Goal: Task Accomplishment & Management: Complete application form

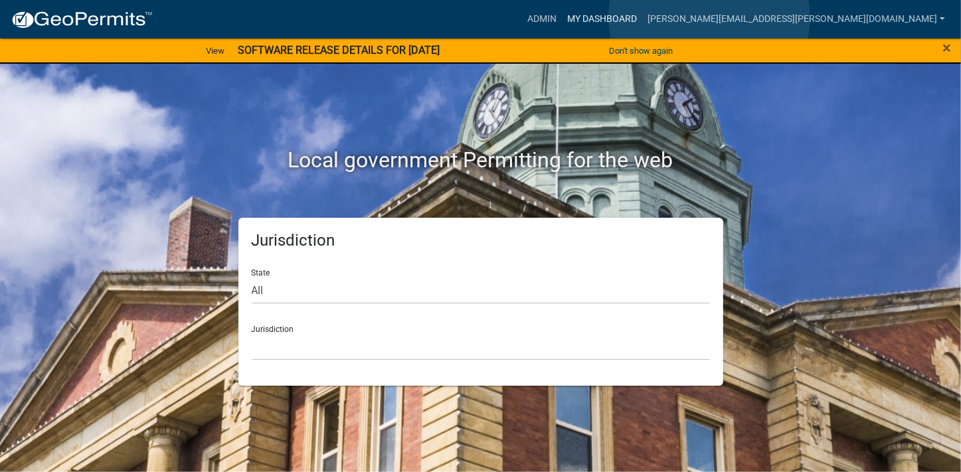
click at [642, 17] on link "My Dashboard" at bounding box center [602, 19] width 80 height 25
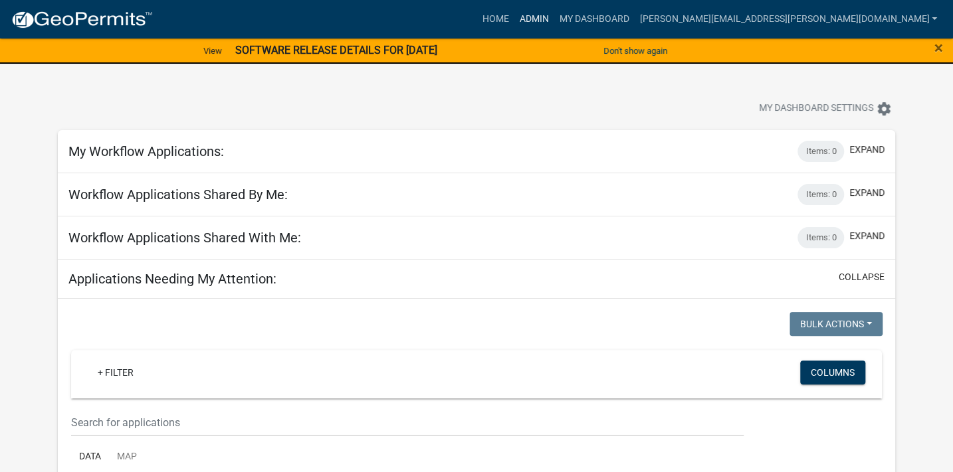
click at [553, 17] on link "Admin" at bounding box center [534, 19] width 40 height 25
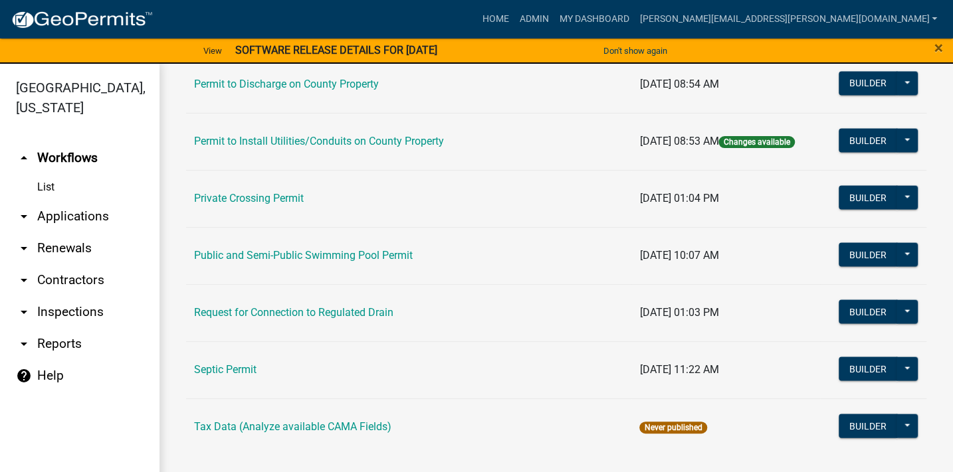
scroll to position [1287, 0]
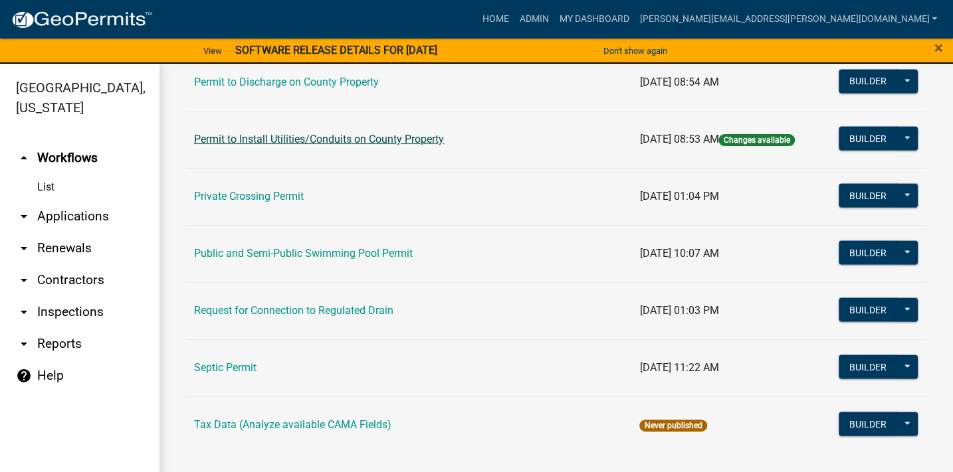
click at [419, 139] on link "Permit to Install Utilities/Conduits on County Property" at bounding box center [319, 139] width 250 height 13
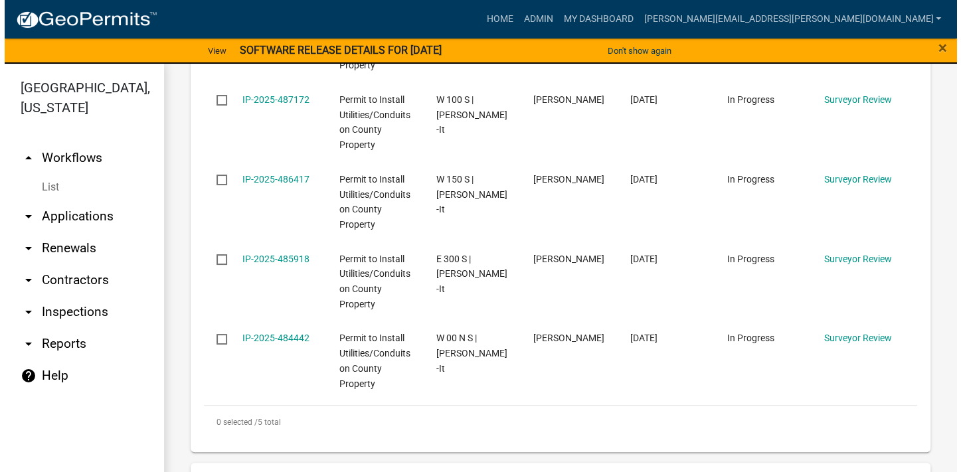
scroll to position [514, 0]
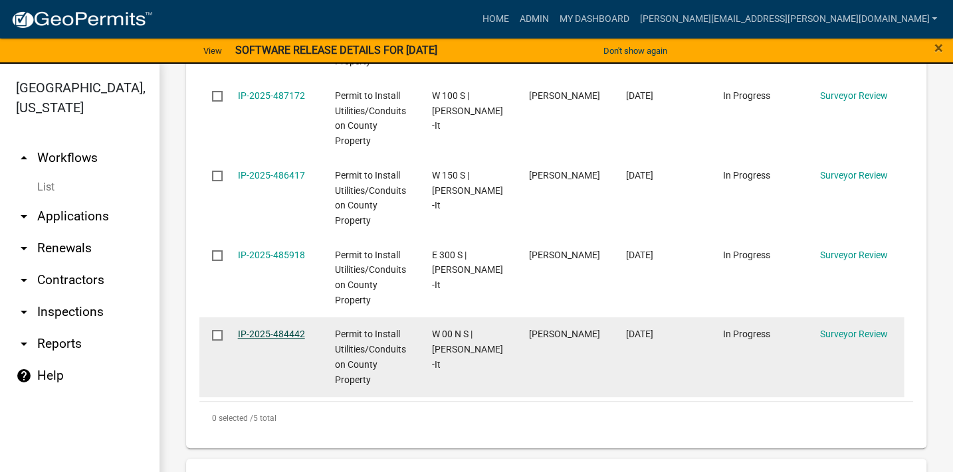
click at [290, 334] on link "IP-2025-484442" at bounding box center [271, 334] width 67 height 11
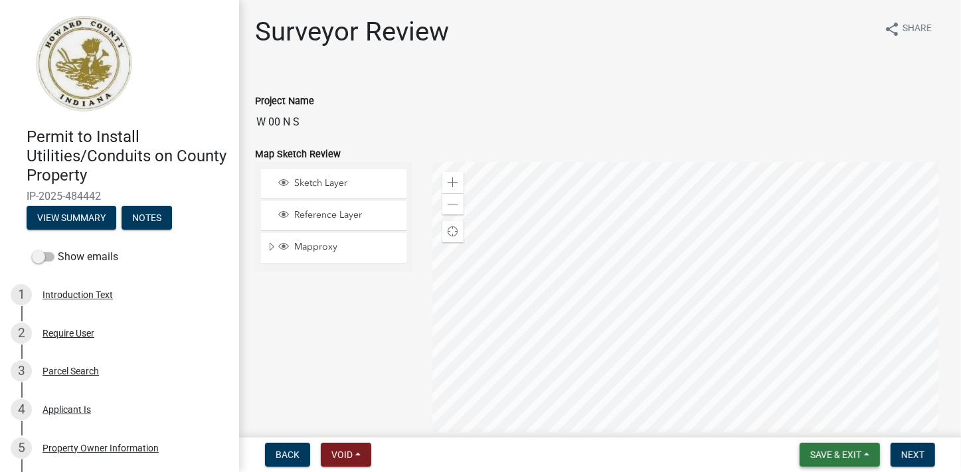
click at [828, 458] on span "Save & Exit" at bounding box center [835, 455] width 51 height 11
click at [814, 423] on button "Save & Exit" at bounding box center [827, 421] width 106 height 32
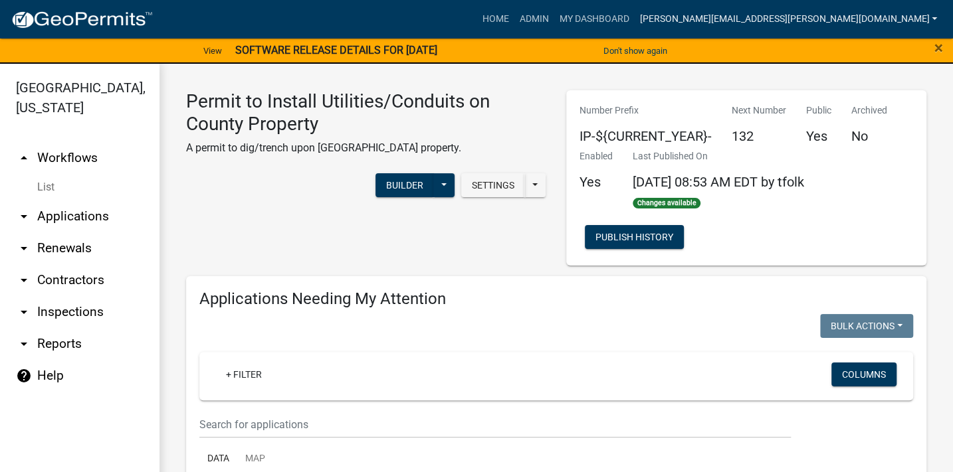
click at [876, 21] on link "[PERSON_NAME][EMAIL_ADDRESS][PERSON_NAME][DOMAIN_NAME]" at bounding box center [788, 19] width 308 height 25
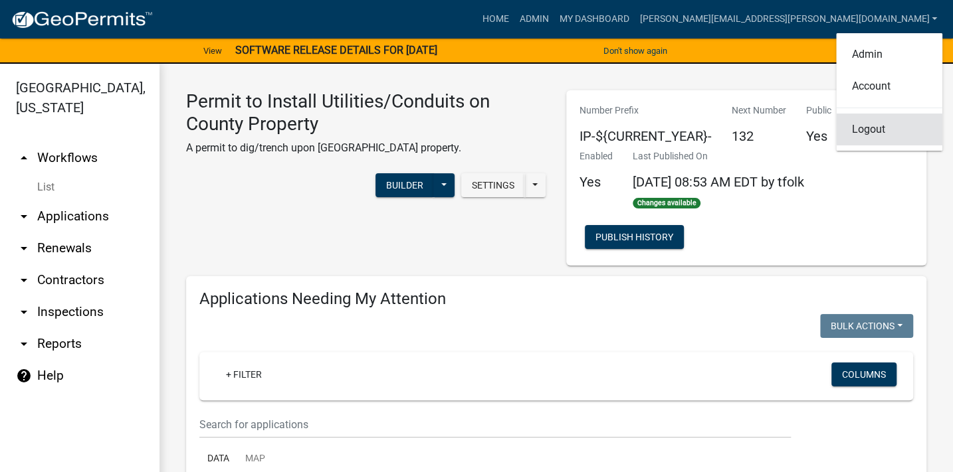
click at [870, 126] on link "Logout" at bounding box center [889, 130] width 106 height 32
